Goal: Find specific page/section: Find specific page/section

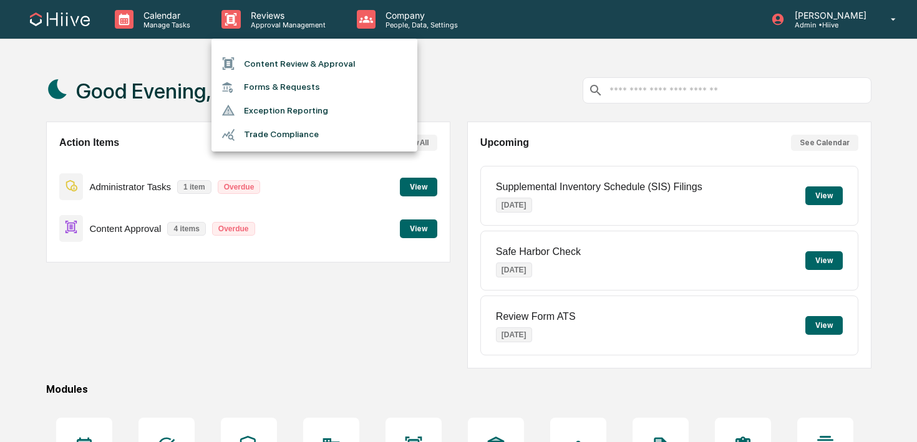
click at [266, 62] on li "Content Review & Approval" at bounding box center [314, 64] width 206 height 24
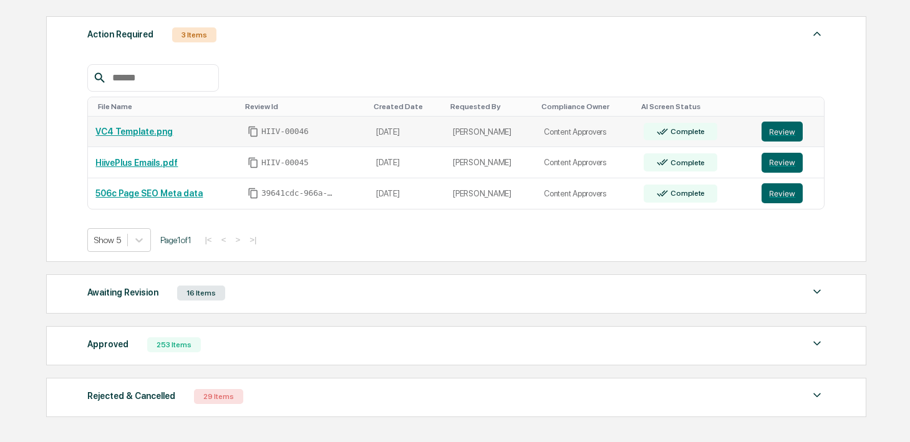
scroll to position [237, 0]
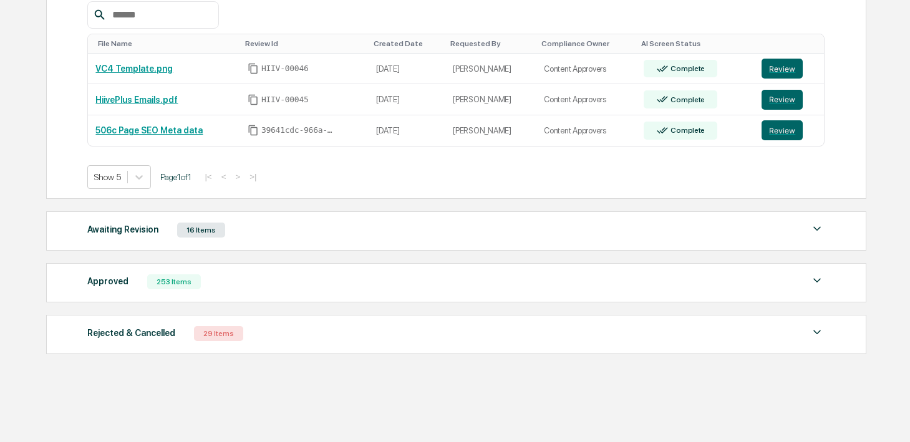
click at [238, 286] on div "Approved 253 Items" at bounding box center [455, 281] width 737 height 17
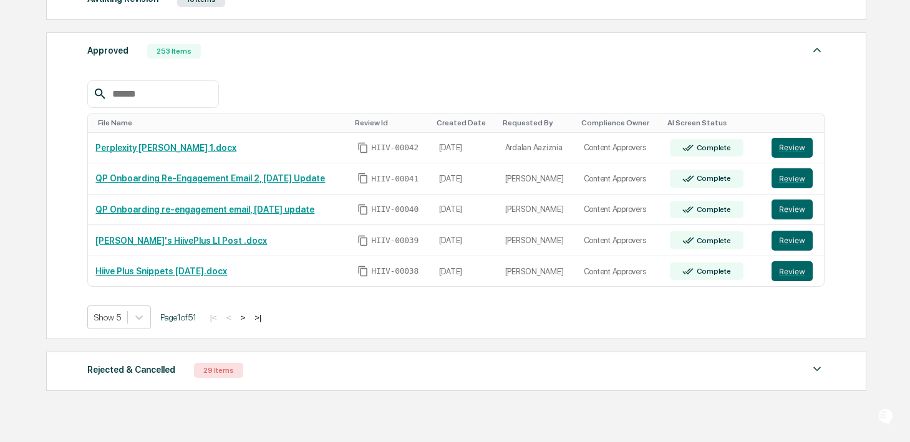
scroll to position [505, 0]
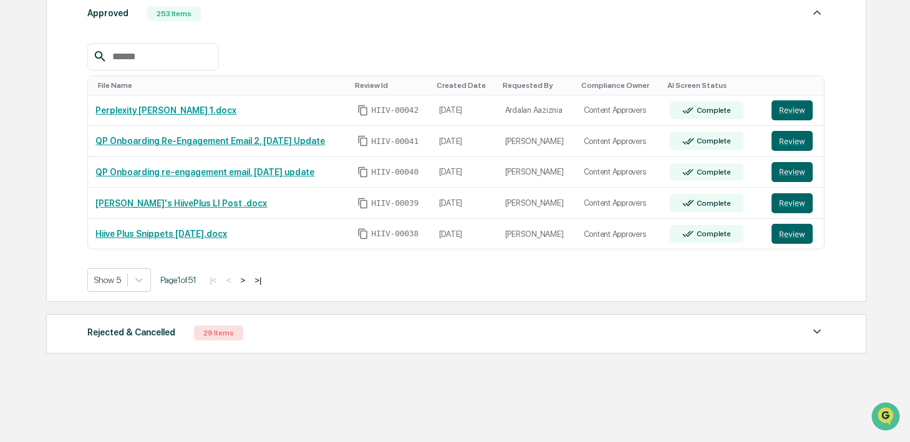
click at [159, 61] on input "text" at bounding box center [160, 57] width 106 height 16
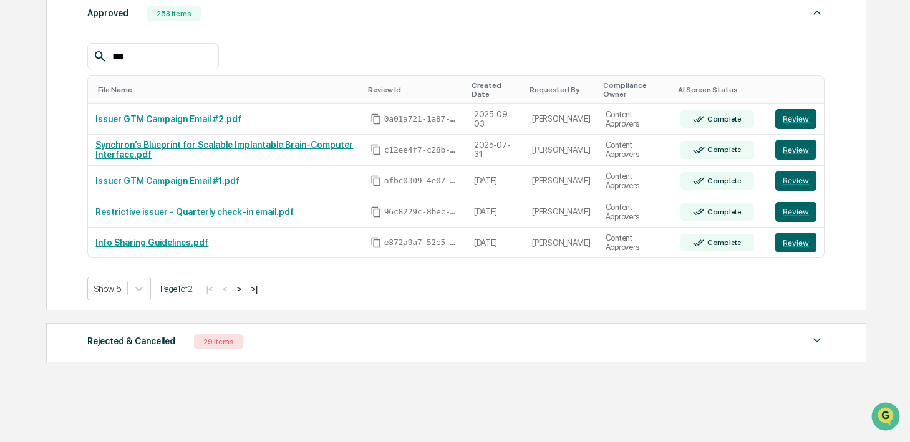
type input "***"
click at [245, 289] on button ">" at bounding box center [239, 289] width 12 height 11
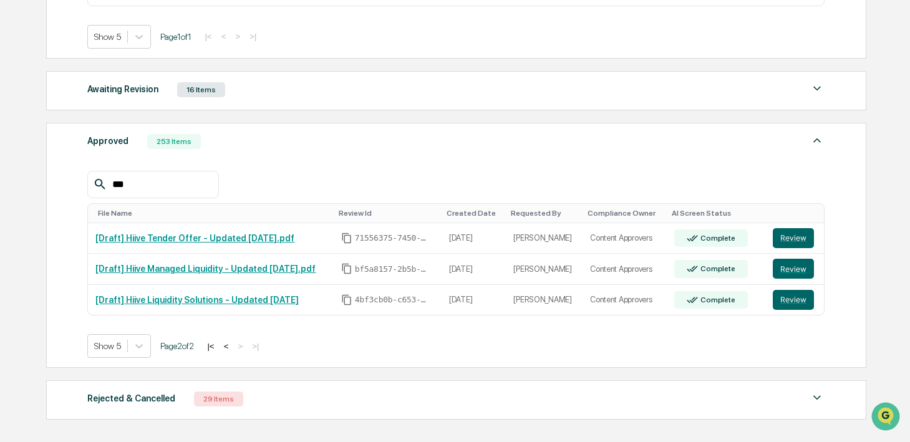
scroll to position [347, 0]
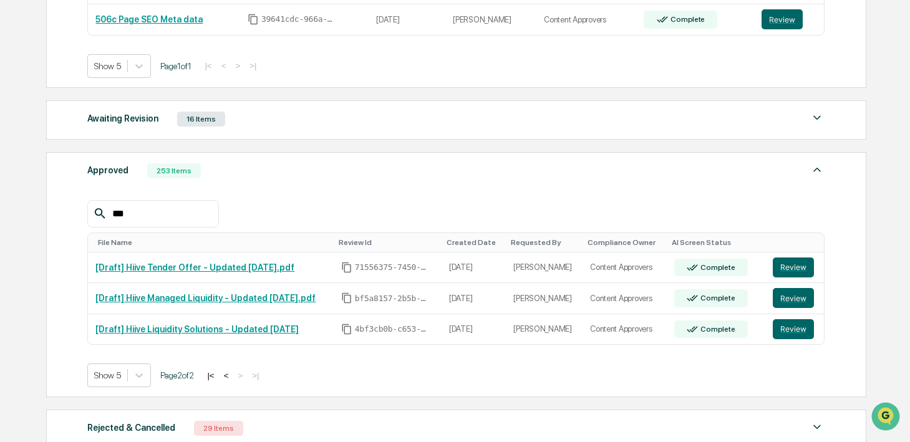
click at [299, 130] on div "Awaiting Revision 16 Items File Name Review Id Created Date Requested By Compli…" at bounding box center [456, 119] width 820 height 39
click at [297, 123] on div "Awaiting Revision 16 Items" at bounding box center [455, 118] width 737 height 17
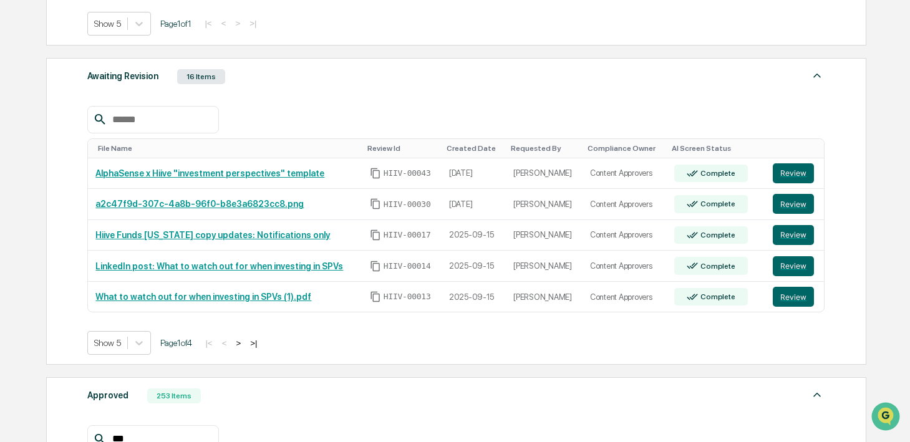
scroll to position [392, 0]
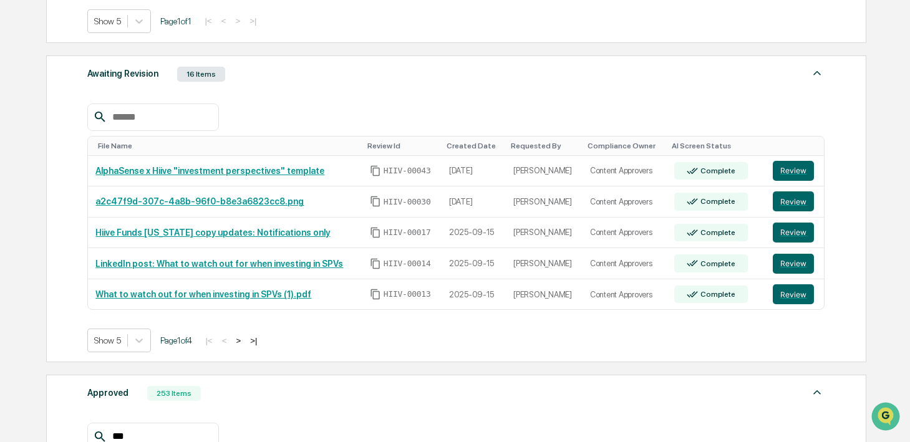
click at [198, 122] on input "text" at bounding box center [160, 117] width 106 height 16
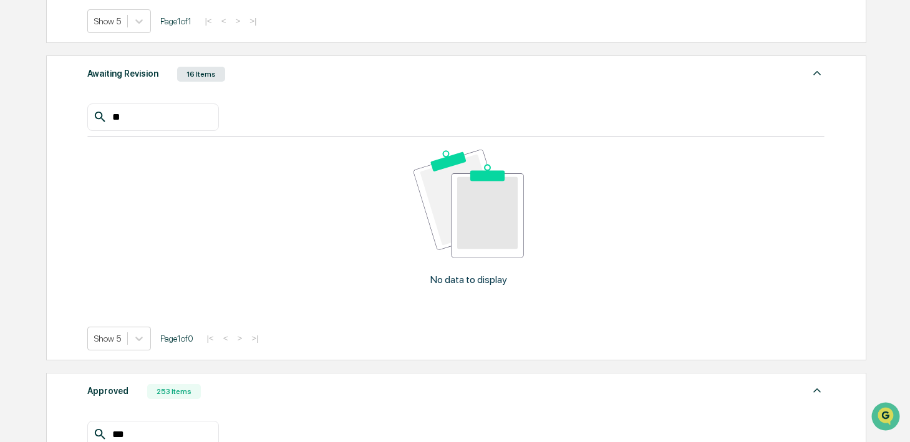
type input "*"
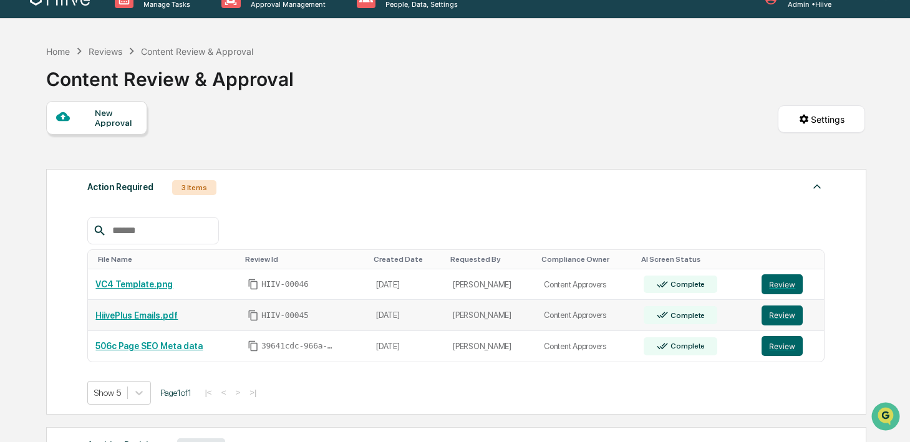
scroll to position [0, 0]
